Goal: Check status: Check status

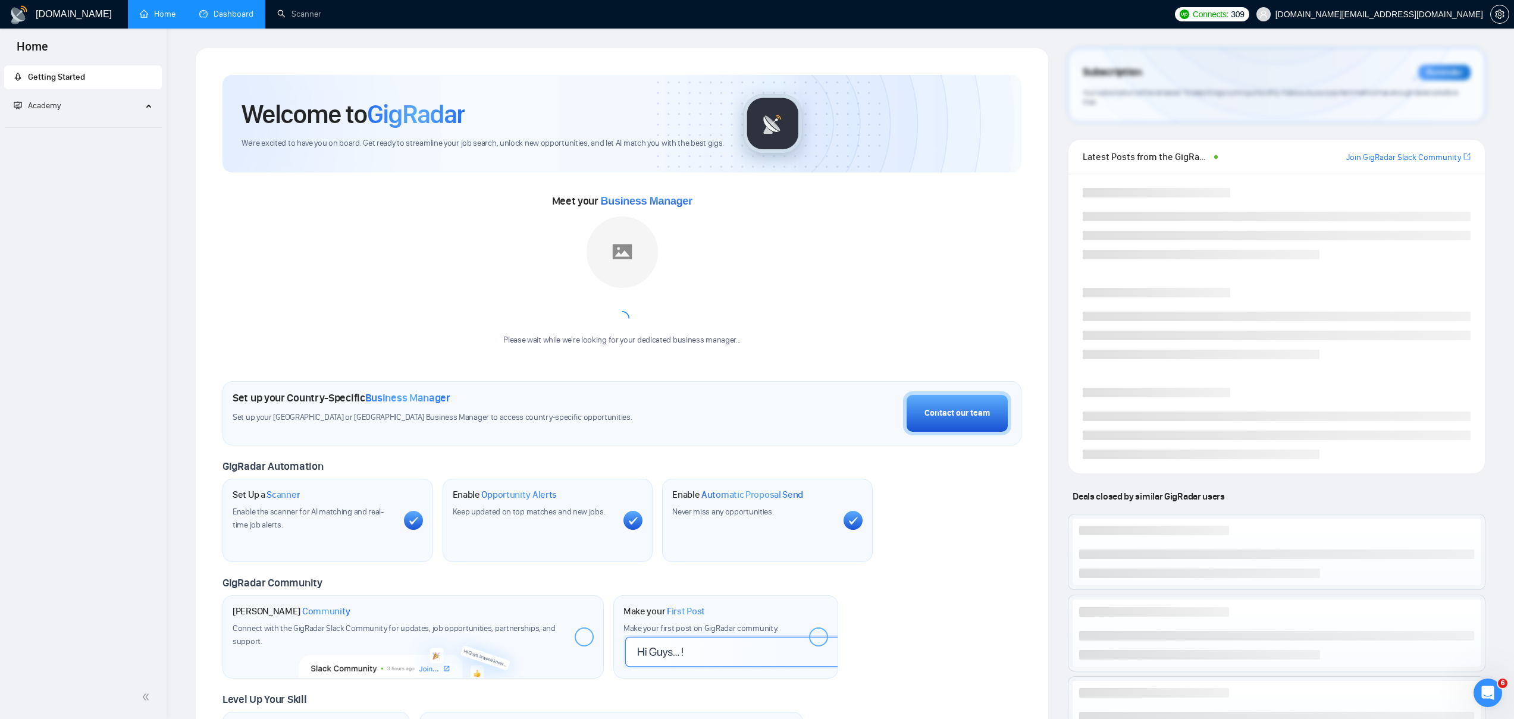
click at [214, 18] on link "Dashboard" at bounding box center [226, 14] width 54 height 10
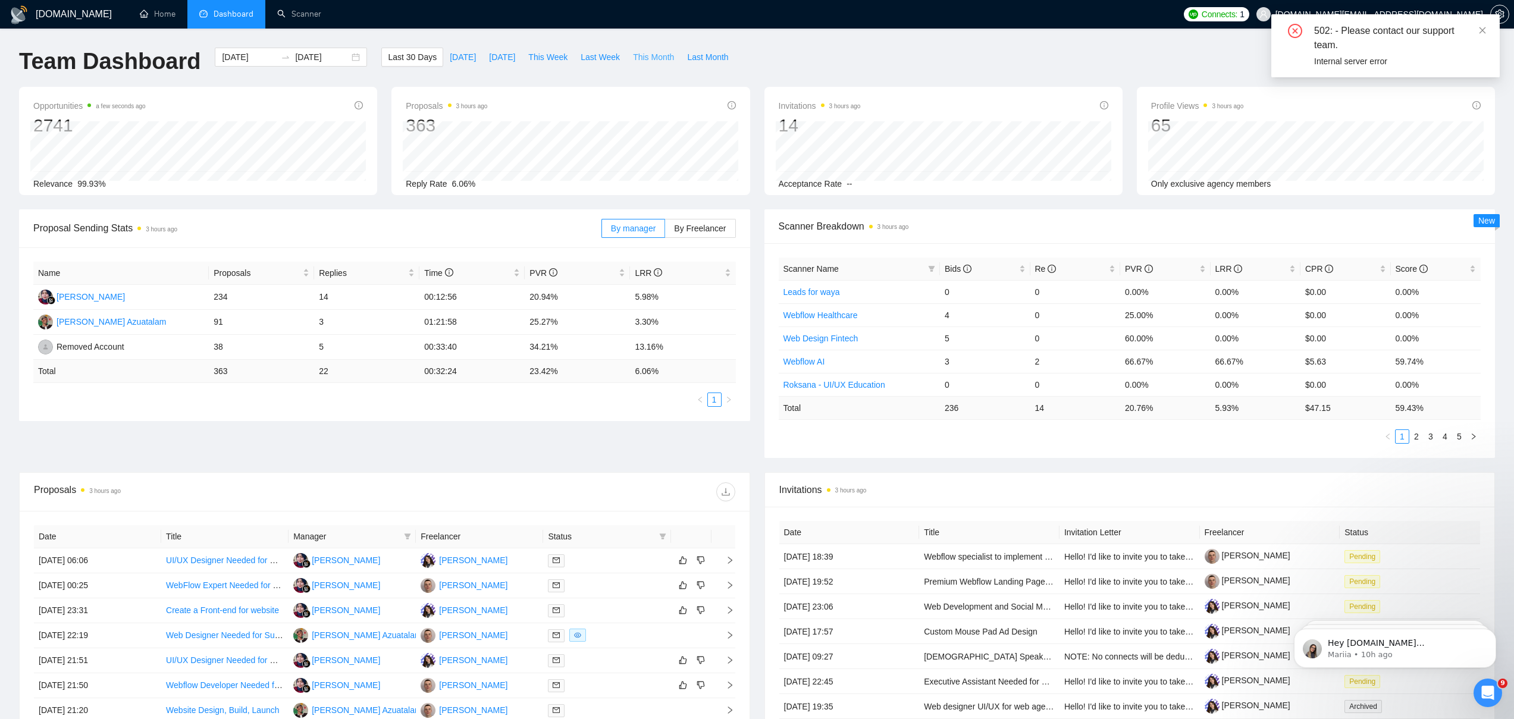
click at [644, 58] on span "This Month" at bounding box center [653, 57] width 41 height 13
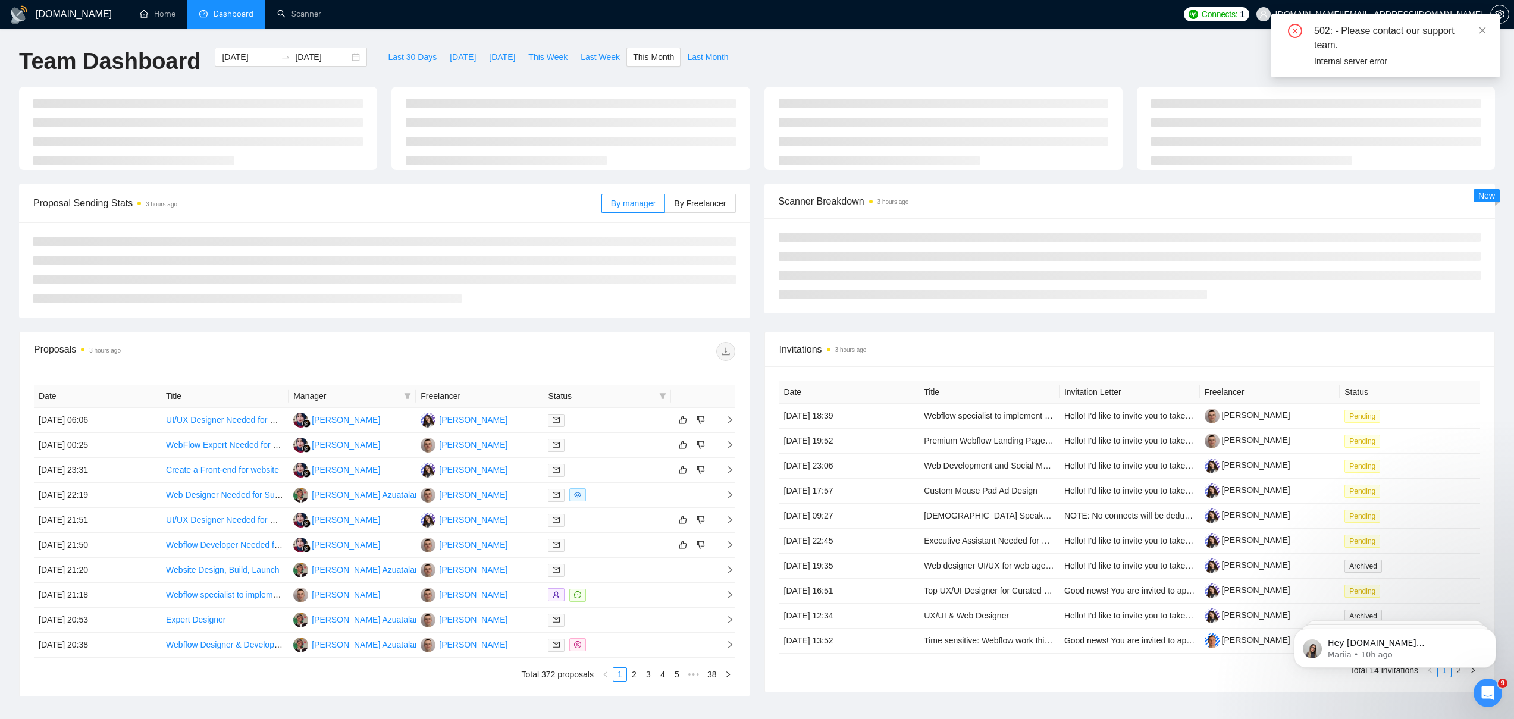
type input "[DATE]"
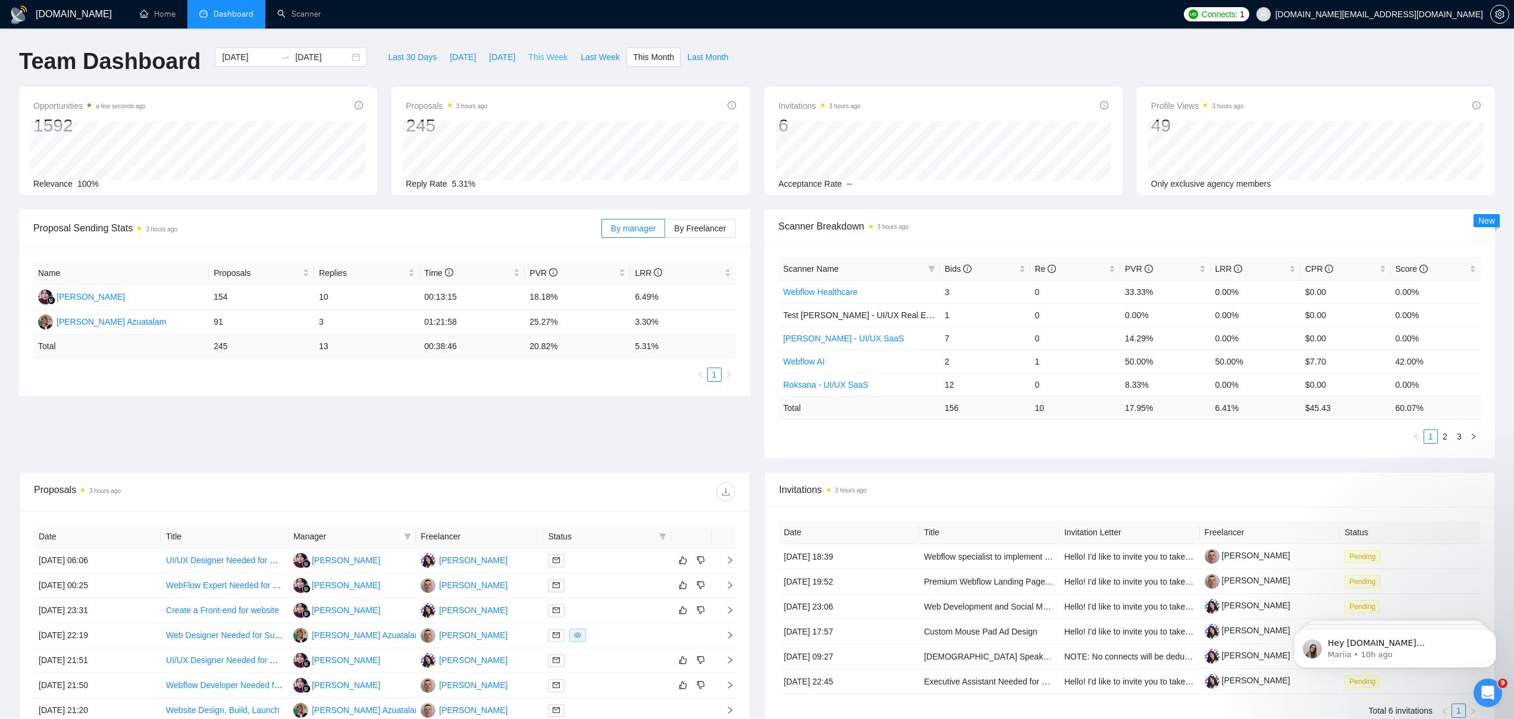
click at [551, 52] on span "This Week" at bounding box center [547, 57] width 39 height 13
type input "[DATE]"
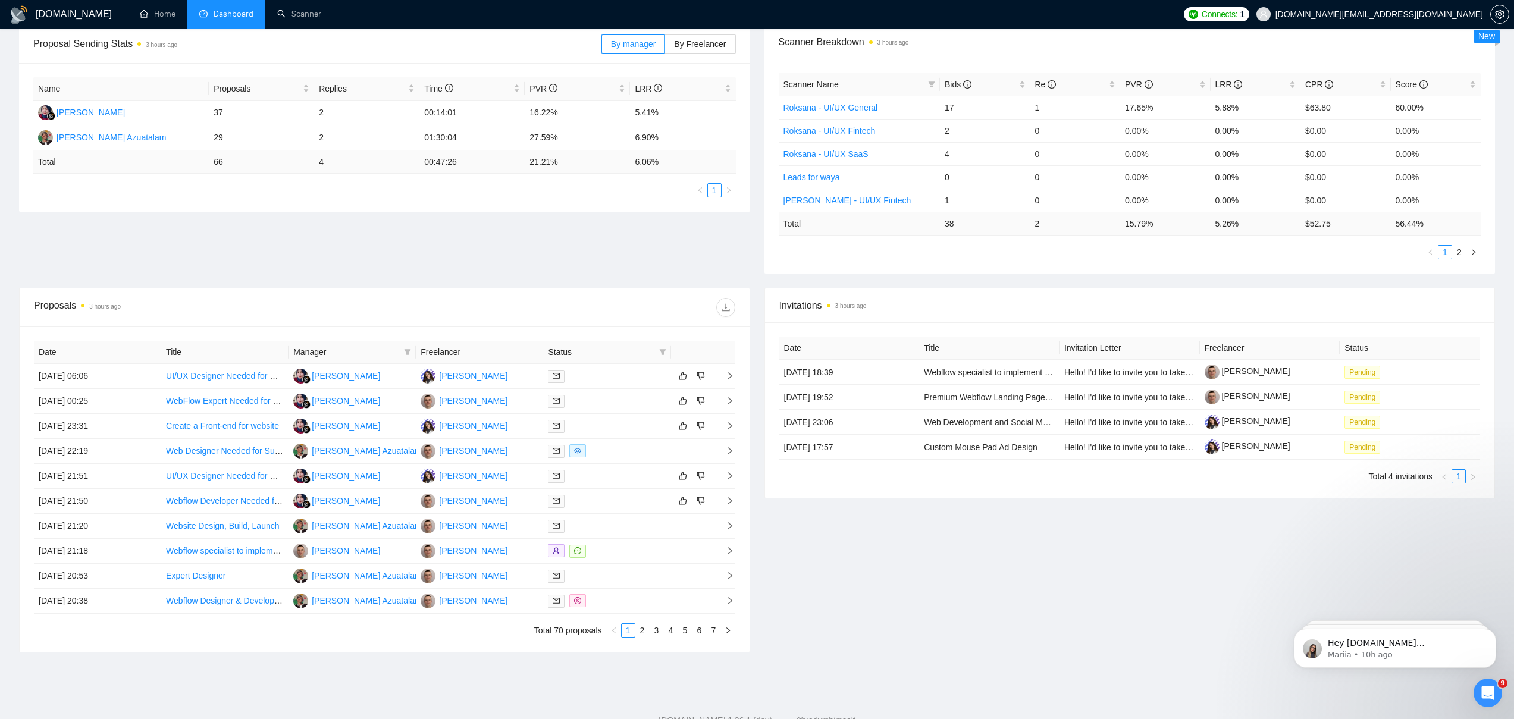
scroll to position [224, 0]
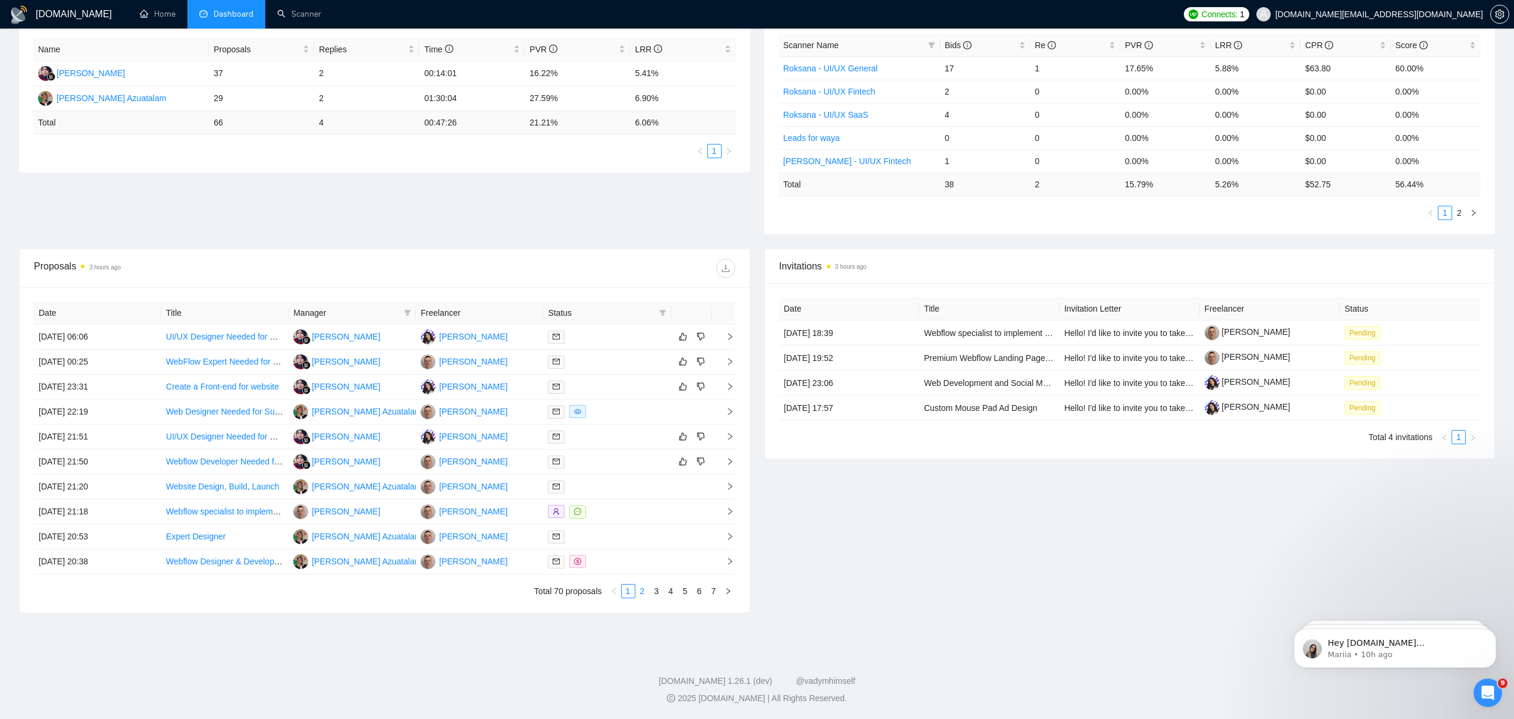
click at [639, 590] on link "2" at bounding box center [642, 591] width 13 height 13
